Goal: Task Accomplishment & Management: Use online tool/utility

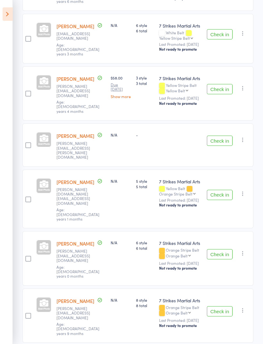
click at [8, 15] on icon at bounding box center [8, 13] width 10 height 13
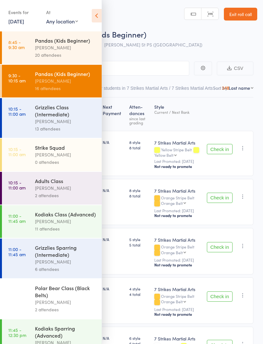
click at [244, 15] on link "Exit roll call" at bounding box center [239, 14] width 33 height 13
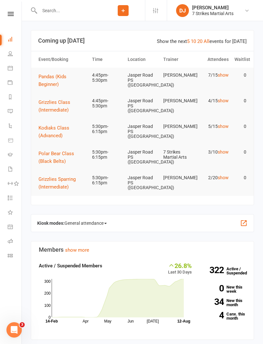
click at [14, 240] on link "Roll call" at bounding box center [15, 241] width 14 height 14
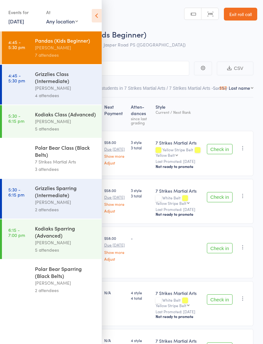
click at [60, 83] on div "Grizzlies Class (Intermediate)" at bounding box center [65, 77] width 61 height 14
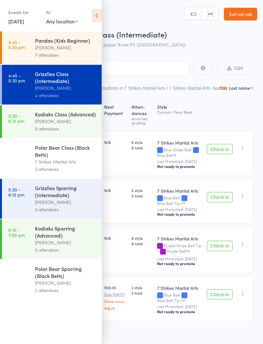
click at [98, 16] on icon at bounding box center [97, 15] width 10 height 13
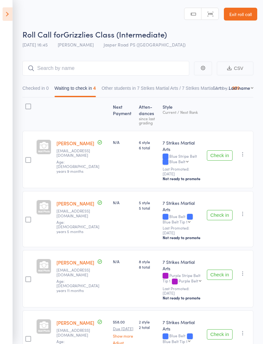
click at [214, 329] on button "Check in" at bounding box center [220, 334] width 26 height 10
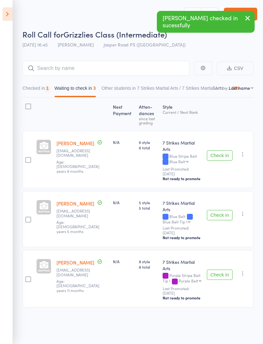
click at [220, 269] on button "Check in" at bounding box center [220, 274] width 26 height 10
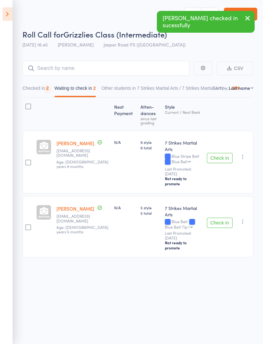
click at [218, 217] on button "Check in" at bounding box center [220, 222] width 26 height 10
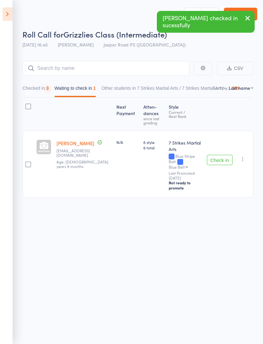
click at [222, 155] on button "Check in" at bounding box center [220, 160] width 26 height 10
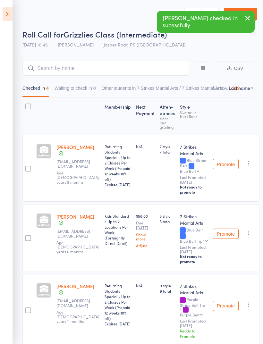
click at [7, 13] on icon at bounding box center [8, 13] width 10 height 13
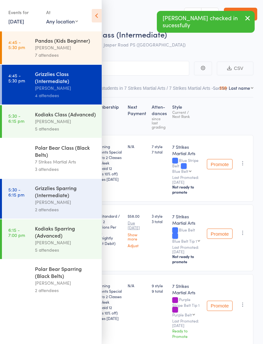
click at [59, 47] on div "[PERSON_NAME]" at bounding box center [65, 47] width 61 height 7
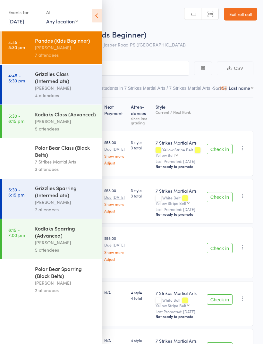
click at [96, 16] on icon at bounding box center [97, 15] width 10 height 13
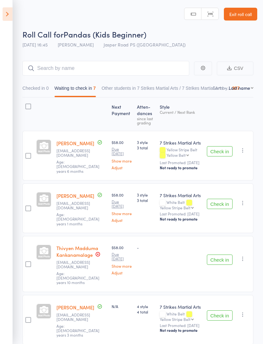
click at [220, 150] on button "Check in" at bounding box center [220, 151] width 26 height 10
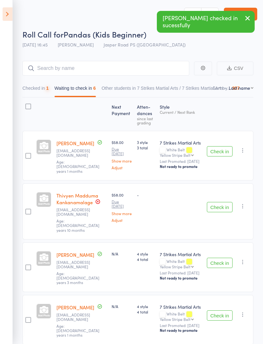
click at [222, 148] on button "Check in" at bounding box center [220, 151] width 26 height 10
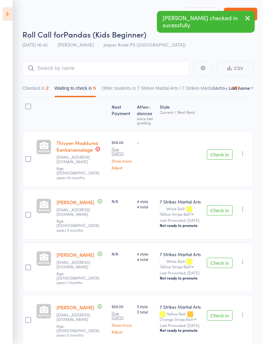
click at [222, 154] on button "Check in" at bounding box center [220, 154] width 26 height 10
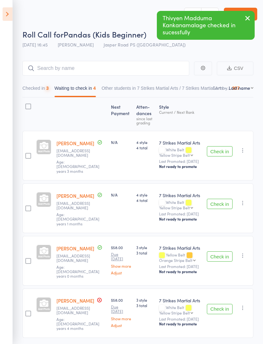
click at [223, 149] on button "Check in" at bounding box center [220, 151] width 26 height 10
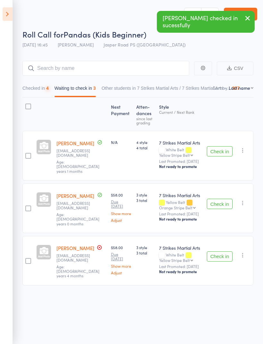
click at [221, 154] on button "Check in" at bounding box center [220, 151] width 26 height 10
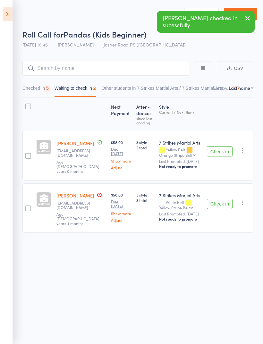
click at [222, 154] on button "Check in" at bounding box center [220, 151] width 26 height 10
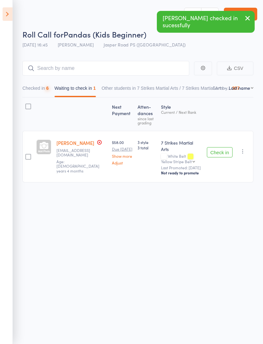
click at [221, 150] on button "Check in" at bounding box center [220, 152] width 26 height 10
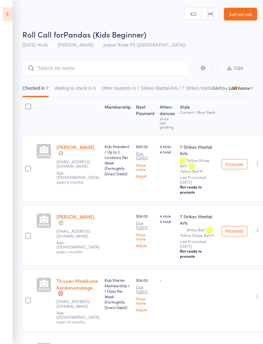
click at [11, 15] on icon at bounding box center [8, 13] width 10 height 13
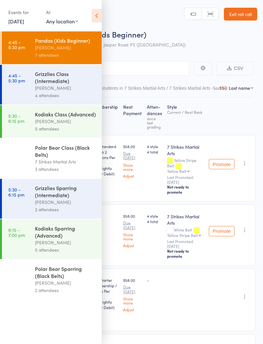
click at [67, 84] on div "Grizzlies Class (Intermediate)" at bounding box center [65, 77] width 61 height 14
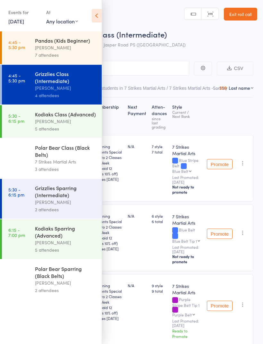
click at [94, 22] on icon at bounding box center [97, 15] width 10 height 13
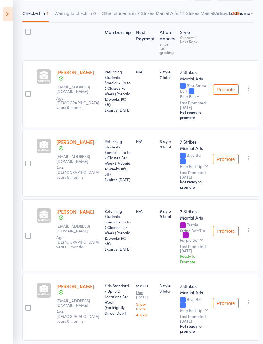
scroll to position [77, 0]
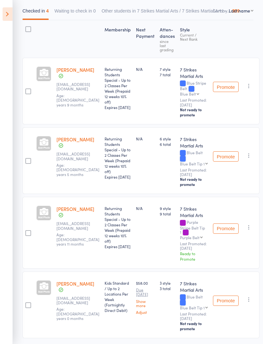
click at [10, 17] on icon at bounding box center [8, 13] width 10 height 13
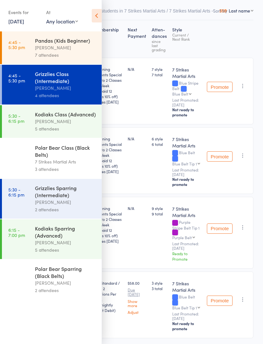
click at [75, 204] on div "[PERSON_NAME]" at bounding box center [65, 201] width 61 height 7
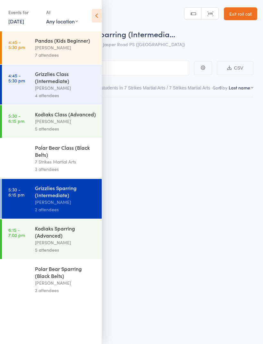
scroll to position [4, 0]
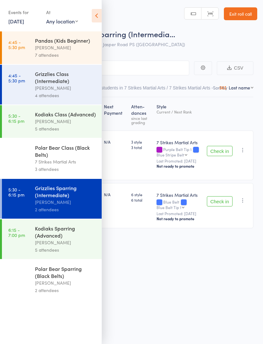
click at [101, 17] on icon at bounding box center [97, 15] width 10 height 13
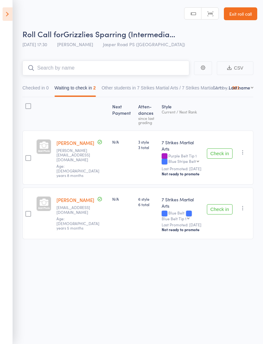
click at [135, 61] on input "search" at bounding box center [105, 68] width 166 height 15
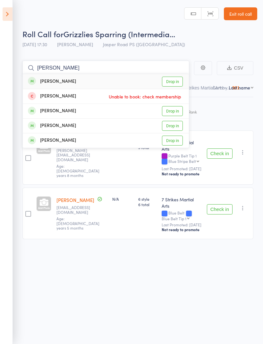
type input "[PERSON_NAME]"
click at [173, 77] on link "Drop in" at bounding box center [172, 82] width 21 height 10
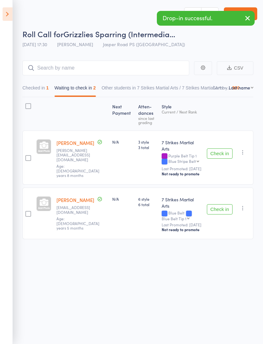
click at [10, 15] on icon at bounding box center [8, 13] width 10 height 13
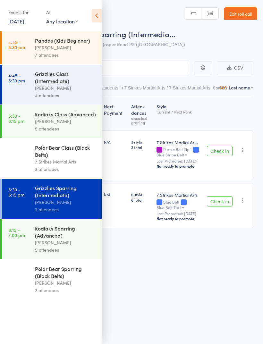
click at [79, 122] on div "[PERSON_NAME]" at bounding box center [65, 120] width 61 height 7
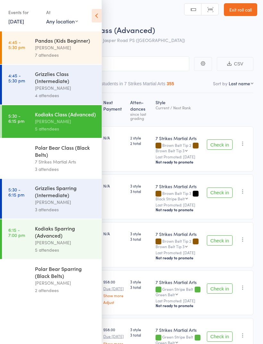
click at [96, 19] on icon at bounding box center [97, 15] width 10 height 13
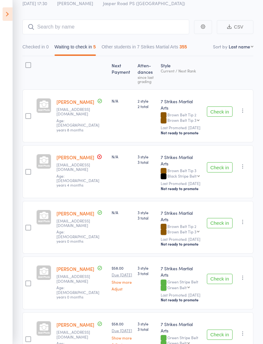
scroll to position [43, 0]
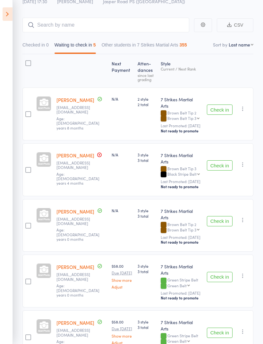
click at [219, 271] on button "Check in" at bounding box center [220, 276] width 26 height 10
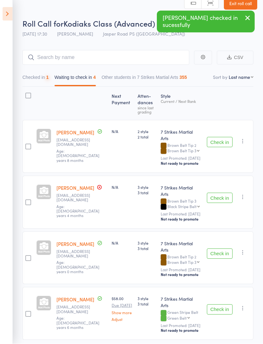
scroll to position [11, 0]
click at [225, 304] on button "Check in" at bounding box center [220, 309] width 26 height 10
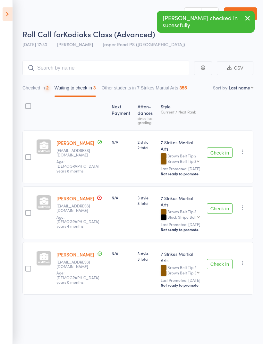
scroll to position [4, 0]
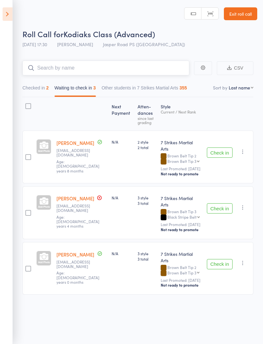
click at [122, 68] on input "search" at bounding box center [105, 68] width 166 height 15
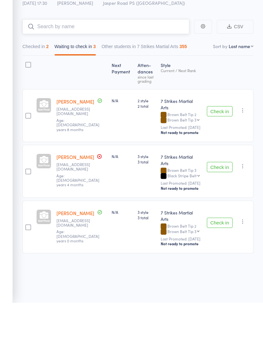
scroll to position [0, 0]
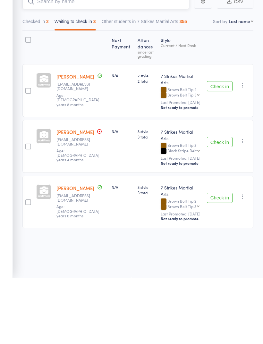
type input "S"
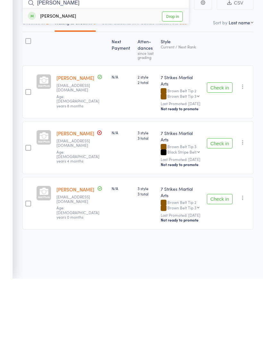
type input "[PERSON_NAME]"
click at [175, 77] on link "Drop in" at bounding box center [172, 82] width 21 height 10
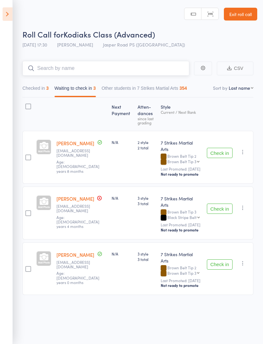
click at [37, 93] on button "Checked in 3" at bounding box center [35, 89] width 26 height 15
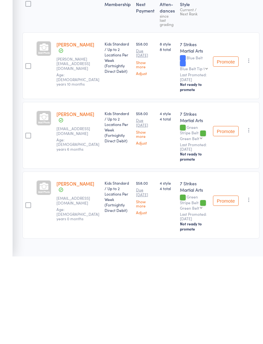
click at [245, 145] on icon "button" at bounding box center [248, 148] width 6 height 6
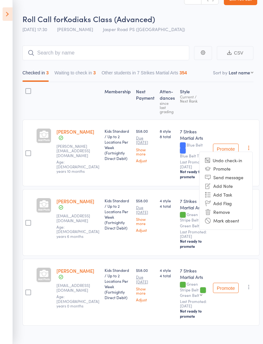
click at [227, 213] on li "Remove" at bounding box center [225, 211] width 53 height 9
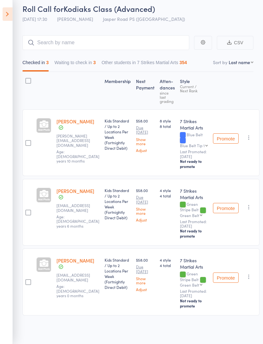
scroll to position [4, 0]
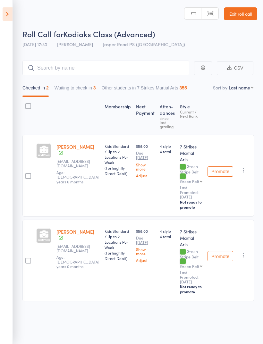
click at [12, 20] on icon at bounding box center [8, 13] width 10 height 13
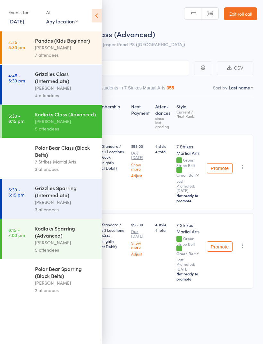
click at [62, 198] on div "Grizzlies Sparring (Intermediate)" at bounding box center [65, 191] width 61 height 14
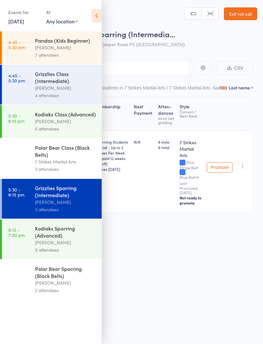
click at [101, 20] on icon at bounding box center [97, 15] width 10 height 13
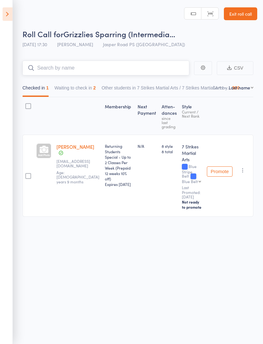
click at [126, 64] on input "search" at bounding box center [105, 68] width 166 height 15
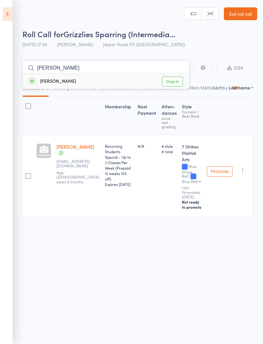
type input "[PERSON_NAME]"
click at [175, 77] on link "Drop in" at bounding box center [172, 82] width 21 height 10
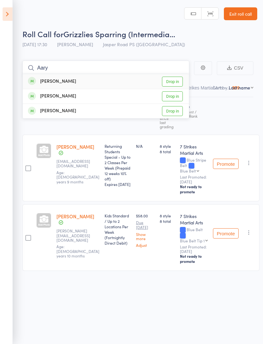
type input "Aary"
click at [199, 35] on div "Roll Call for Grizzlies Sparring (Intermedia…" at bounding box center [139, 33] width 234 height 11
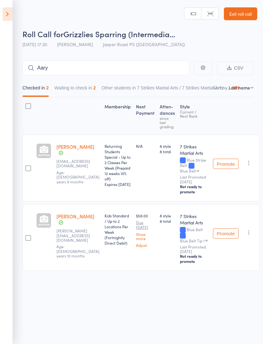
click at [11, 12] on icon at bounding box center [8, 13] width 10 height 13
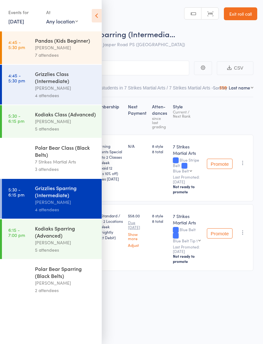
click at [73, 46] on div "[PERSON_NAME]" at bounding box center [65, 47] width 61 height 7
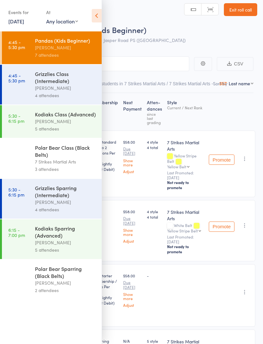
click at [98, 20] on icon at bounding box center [97, 15] width 10 height 13
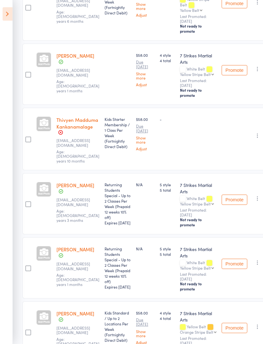
scroll to position [167, 0]
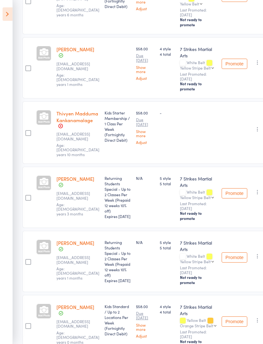
click at [81, 119] on link "Thivyen Madduma Kankanamalage" at bounding box center [77, 116] width 42 height 13
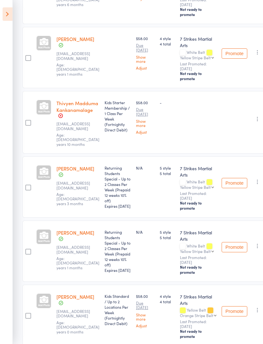
click at [7, 17] on icon at bounding box center [8, 13] width 10 height 13
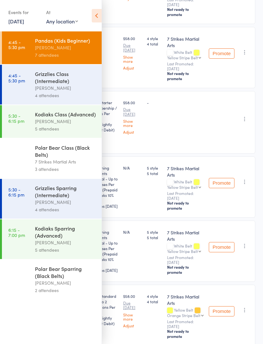
click at [67, 246] on div "[PERSON_NAME]" at bounding box center [65, 242] width 61 height 7
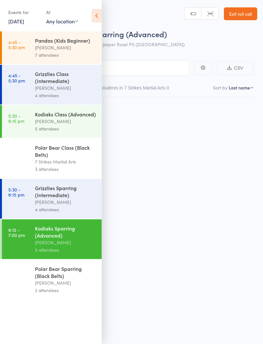
scroll to position [4, 0]
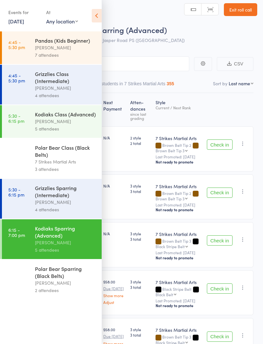
click at [99, 19] on icon at bounding box center [97, 15] width 10 height 13
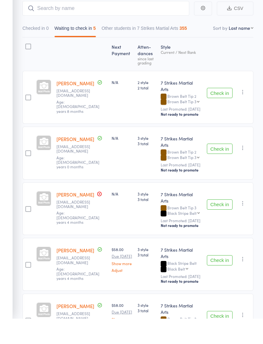
scroll to position [34, 0]
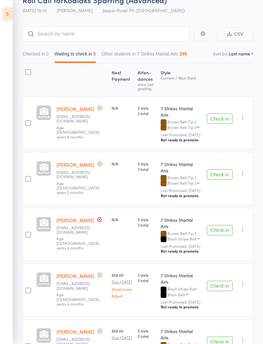
click at [218, 113] on button "Check in" at bounding box center [220, 118] width 26 height 10
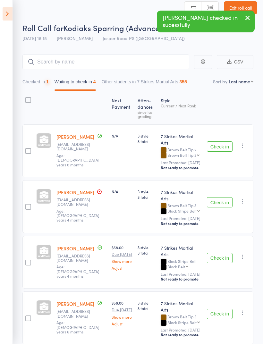
scroll to position [6, 0]
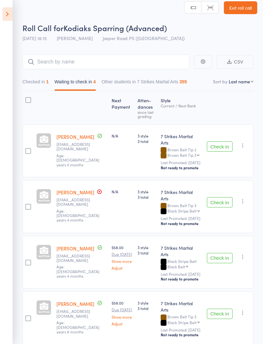
click at [8, 12] on icon at bounding box center [8, 13] width 10 height 13
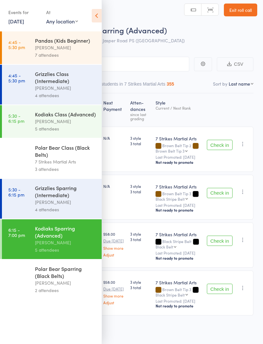
click at [65, 286] on div "[PERSON_NAME]" at bounding box center [65, 282] width 61 height 7
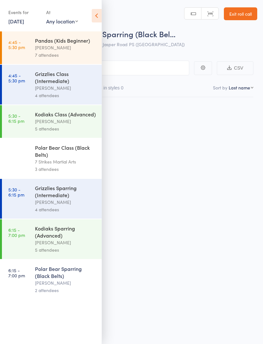
scroll to position [4, 0]
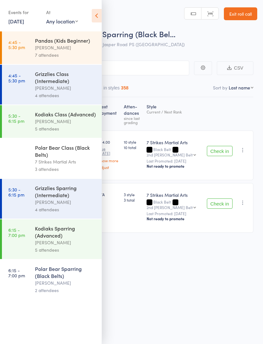
click at [67, 198] on div "Grizzlies Sparring (Intermediate)" at bounding box center [65, 191] width 61 height 14
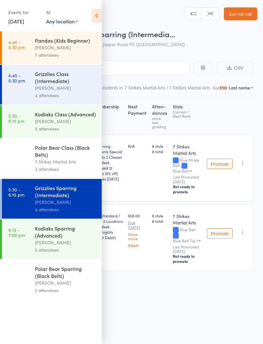
click at [98, 17] on icon at bounding box center [97, 15] width 10 height 13
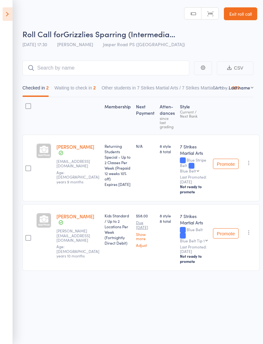
click at [70, 85] on button "Waiting to check in 2" at bounding box center [74, 89] width 41 height 15
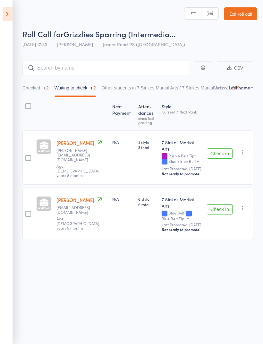
click at [221, 204] on button "Check in" at bounding box center [220, 209] width 26 height 10
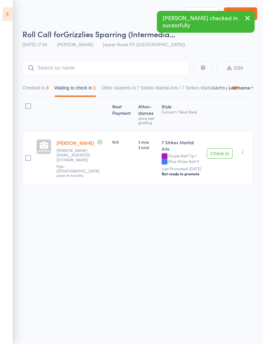
click at [9, 18] on icon at bounding box center [8, 13] width 10 height 13
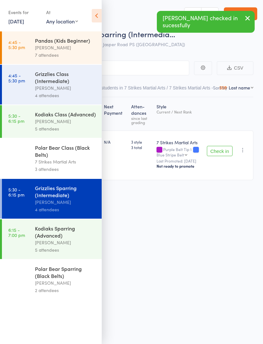
click at [35, 156] on link "5:30 - 6:15 pm Polar Bear Class (Black Belts) 7 Strikes Martial Arts 3 attendees" at bounding box center [52, 158] width 100 height 40
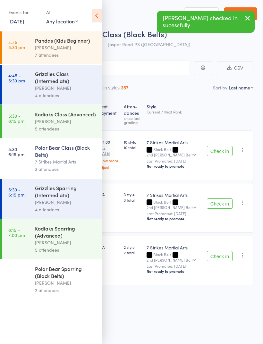
click at [94, 15] on icon at bounding box center [97, 15] width 10 height 13
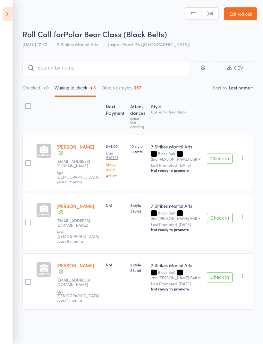
click at [221, 213] on button "Check in" at bounding box center [220, 218] width 26 height 10
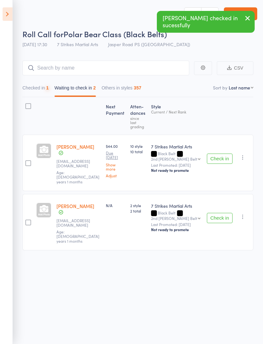
click at [222, 213] on button "Check in" at bounding box center [220, 218] width 26 height 10
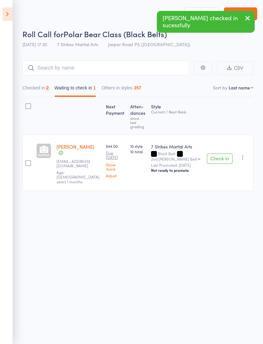
click at [10, 15] on icon at bounding box center [8, 13] width 10 height 13
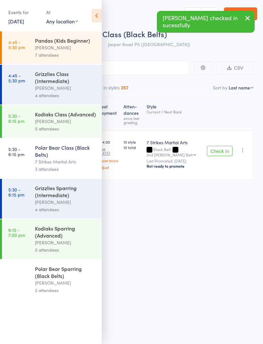
click at [25, 239] on link "6:15 - 7:00 pm Kodiaks Sparring (Advanced) [PERSON_NAME] 5 attendees" at bounding box center [52, 239] width 100 height 40
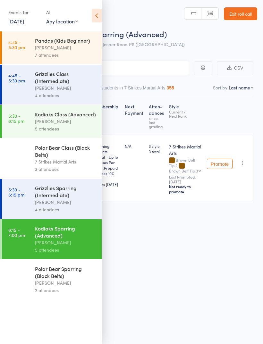
click at [98, 13] on icon at bounding box center [97, 15] width 10 height 13
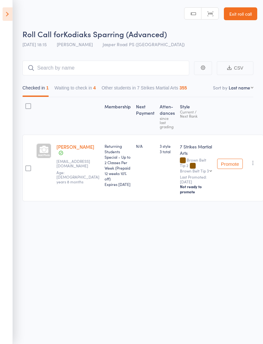
click at [5, 20] on icon at bounding box center [8, 13] width 10 height 13
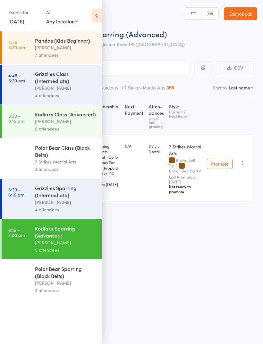
click at [73, 128] on div "5 attendees" at bounding box center [65, 128] width 61 height 7
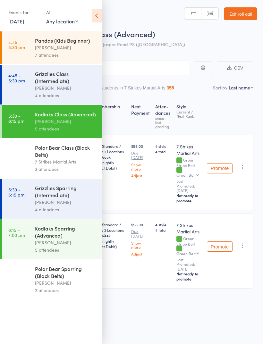
click at [97, 15] on icon at bounding box center [97, 15] width 10 height 13
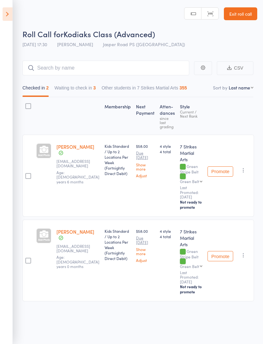
click at [75, 85] on button "Waiting to check in 3" at bounding box center [74, 89] width 41 height 15
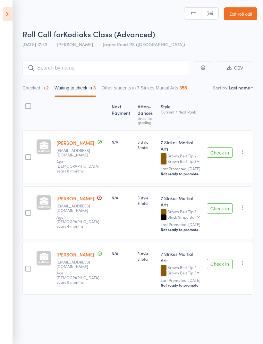
click at [219, 147] on button "Check in" at bounding box center [220, 152] width 26 height 10
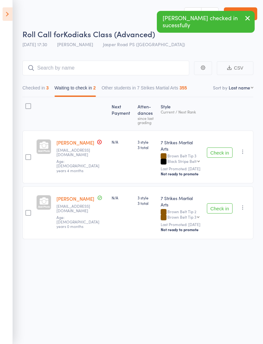
click at [38, 86] on button "Checked in 3" at bounding box center [35, 89] width 26 height 15
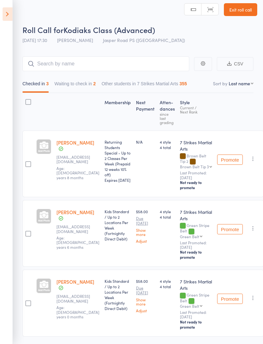
scroll to position [8, 0]
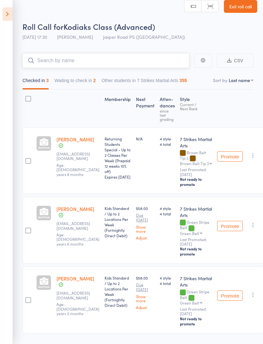
click at [80, 66] on input "search" at bounding box center [105, 60] width 166 height 15
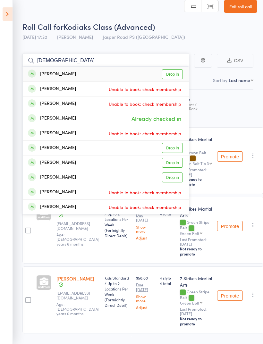
type input "[DEMOGRAPHIC_DATA]"
click at [177, 78] on link "Drop in" at bounding box center [172, 74] width 21 height 10
